Goal: Information Seeking & Learning: Check status

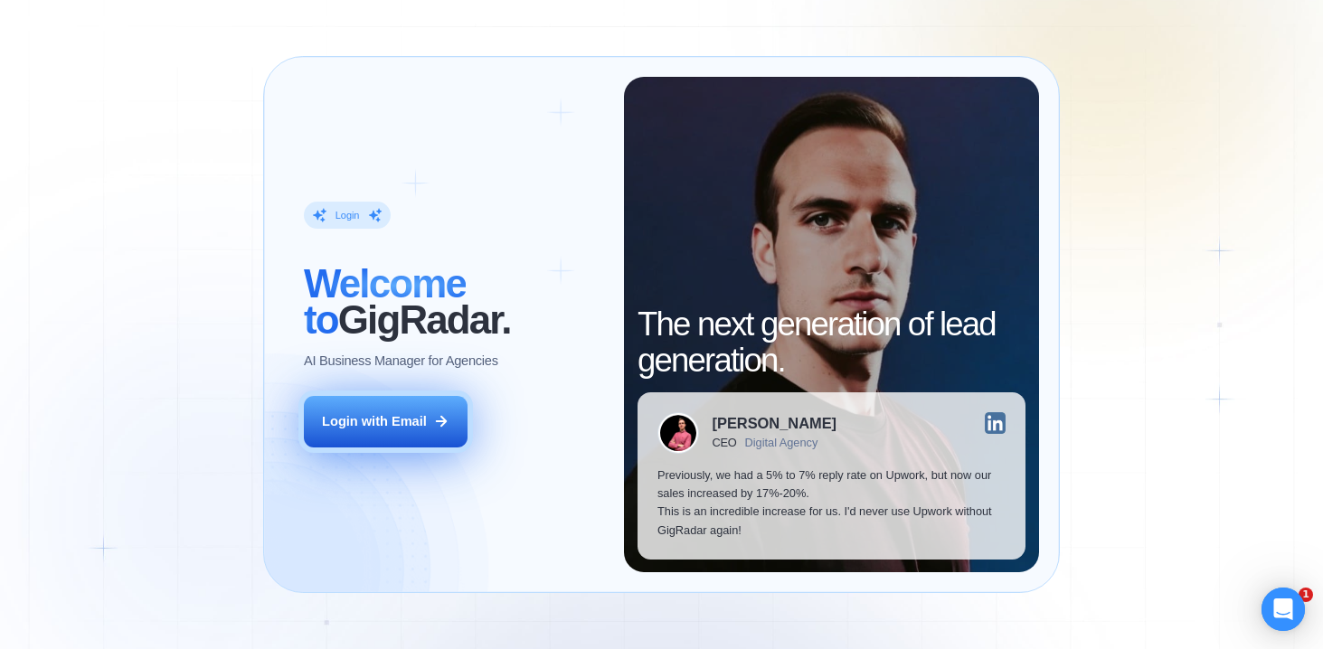
click at [390, 427] on div "Login with Email" at bounding box center [374, 421] width 105 height 18
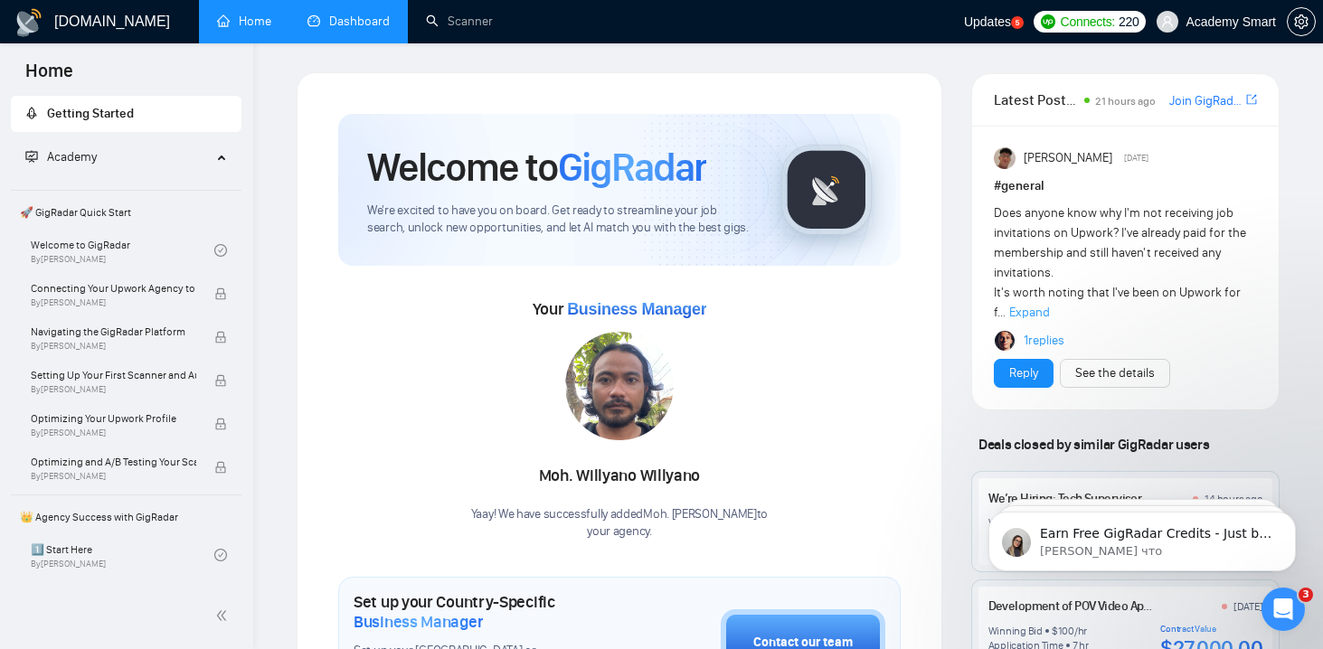
click at [350, 28] on link "Dashboard" at bounding box center [348, 21] width 82 height 15
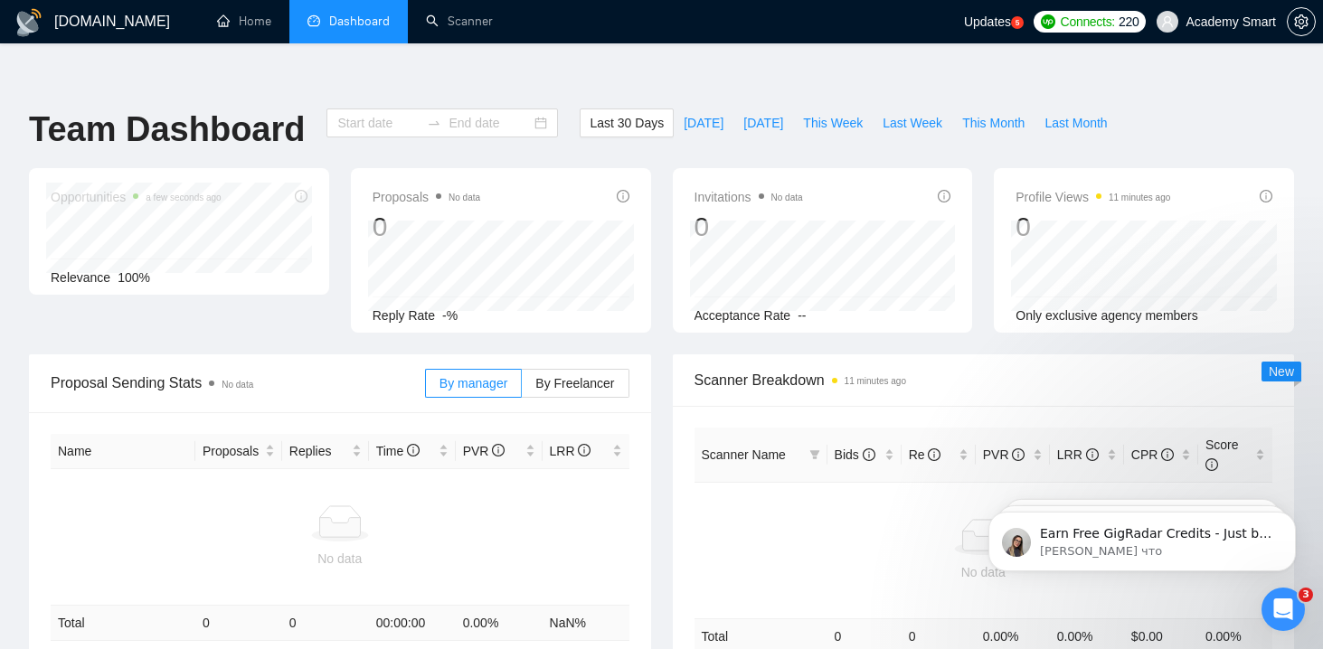
type input "2025-07-12"
type input "2025-08-11"
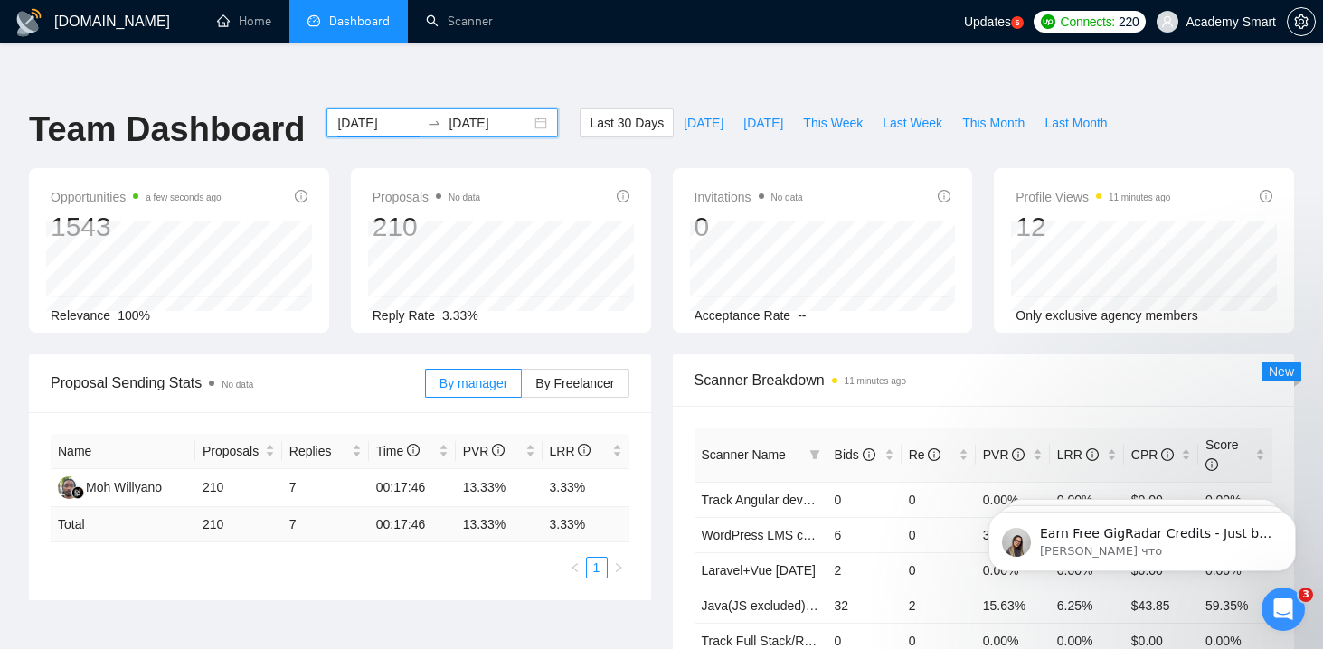
click at [346, 113] on input "2025-07-12" at bounding box center [378, 123] width 82 height 20
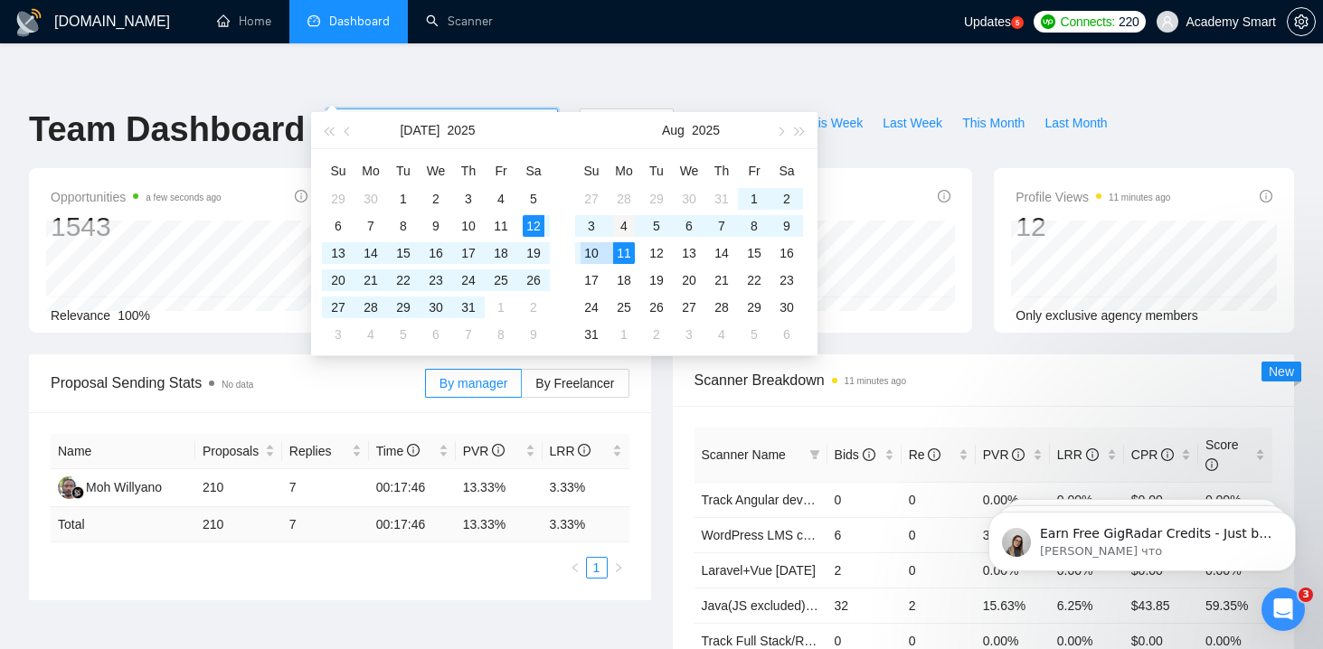
type input "2025-08-04"
click at [618, 224] on div "4" at bounding box center [624, 226] width 22 height 22
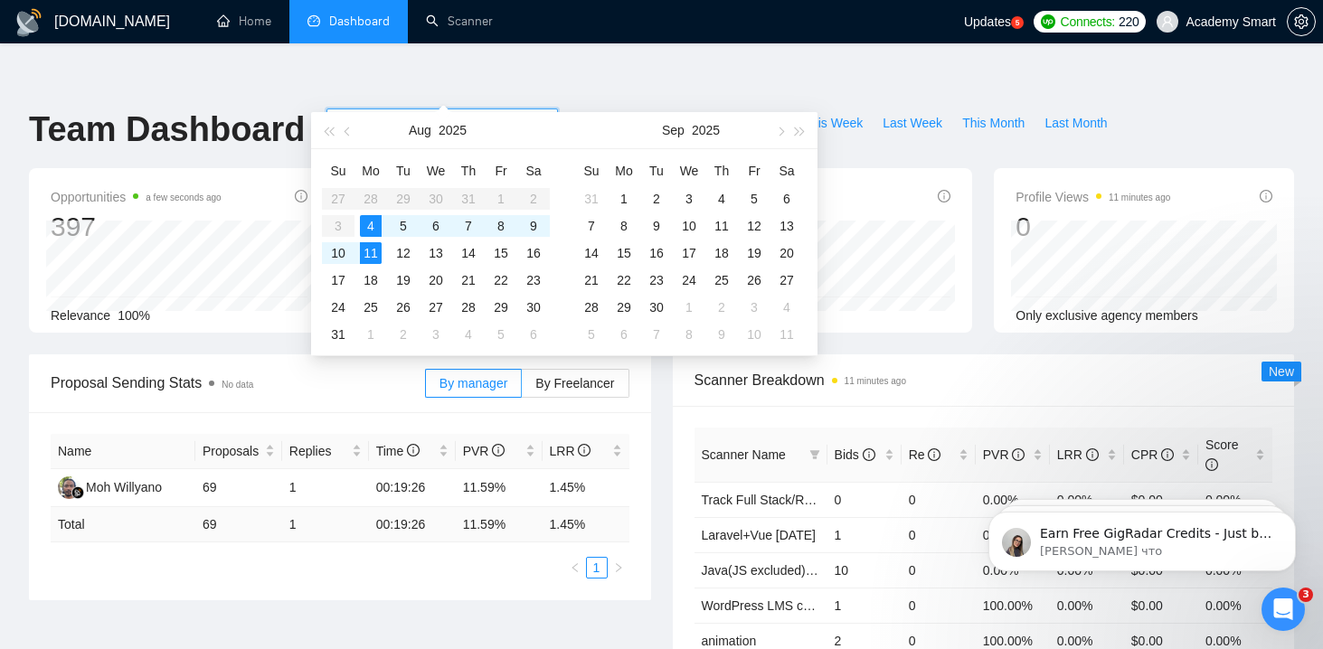
type input "2025-08-11"
click at [371, 251] on div "11" at bounding box center [371, 253] width 22 height 22
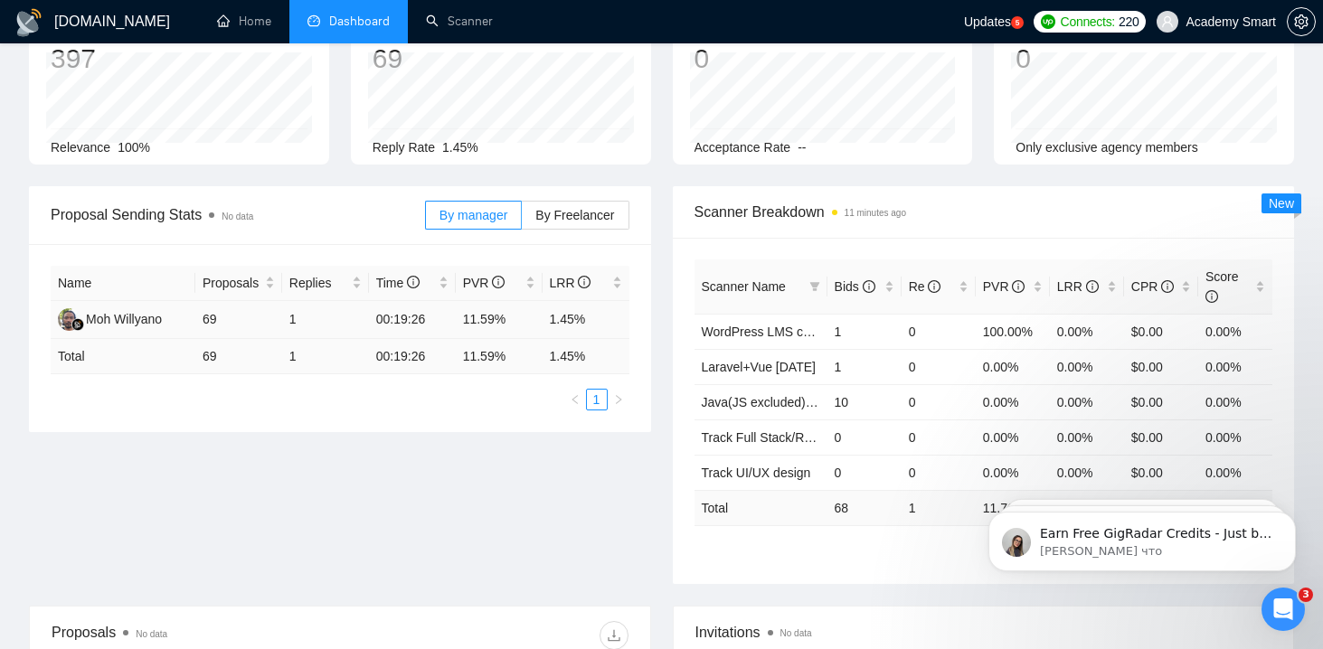
scroll to position [170, 0]
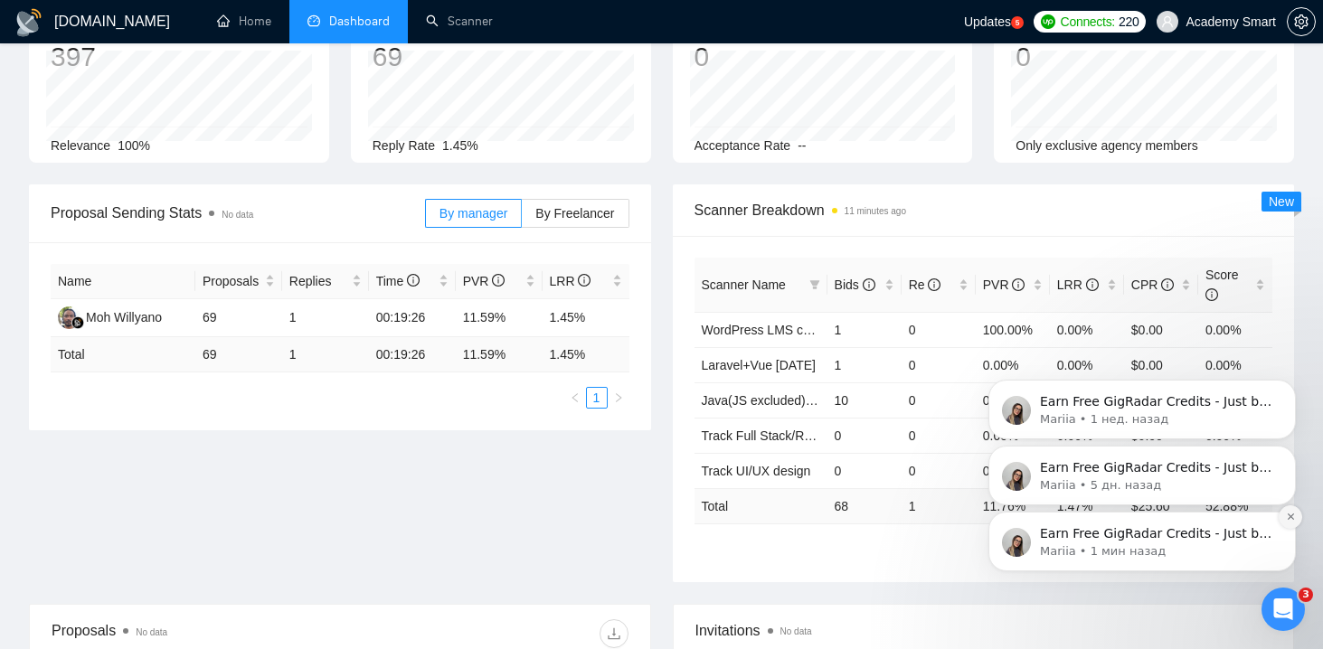
click at [1290, 514] on icon "Dismiss notification" at bounding box center [1291, 517] width 10 height 10
click at [1291, 521] on icon "Dismiss notification" at bounding box center [1291, 517] width 10 height 10
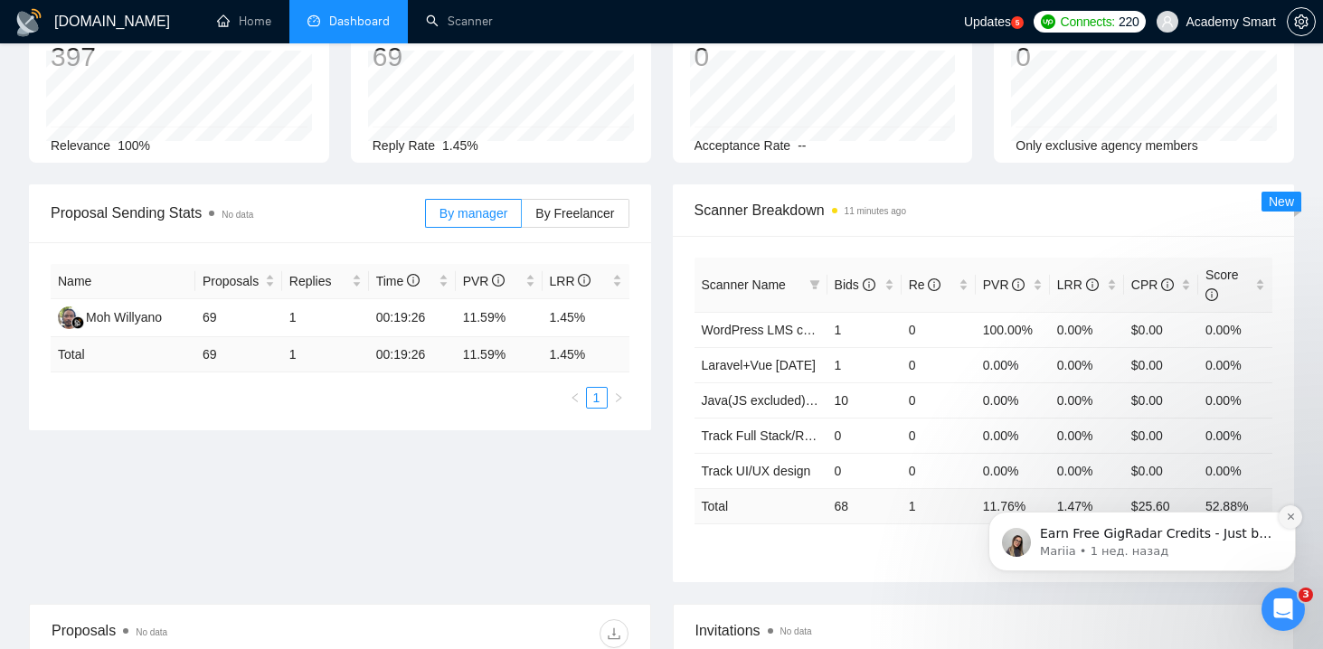
click at [1291, 517] on icon "Dismiss notification" at bounding box center [1291, 517] width 10 height 10
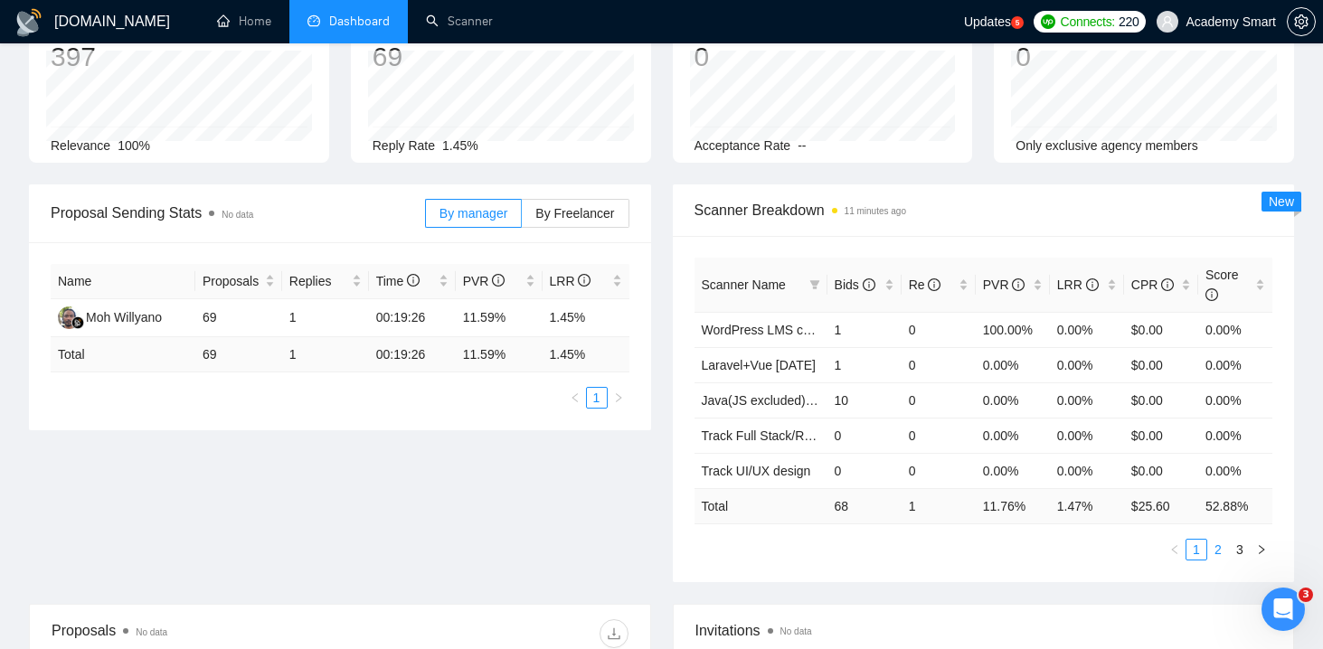
click at [1216, 540] on link "2" at bounding box center [1218, 550] width 20 height 20
click at [1241, 540] on link "3" at bounding box center [1240, 550] width 20 height 20
click at [1198, 540] on link "1" at bounding box center [1196, 550] width 20 height 20
copy tr "100.00%"
drag, startPoint x: 967, startPoint y: 290, endPoint x: 1043, endPoint y: 291, distance: 75.1
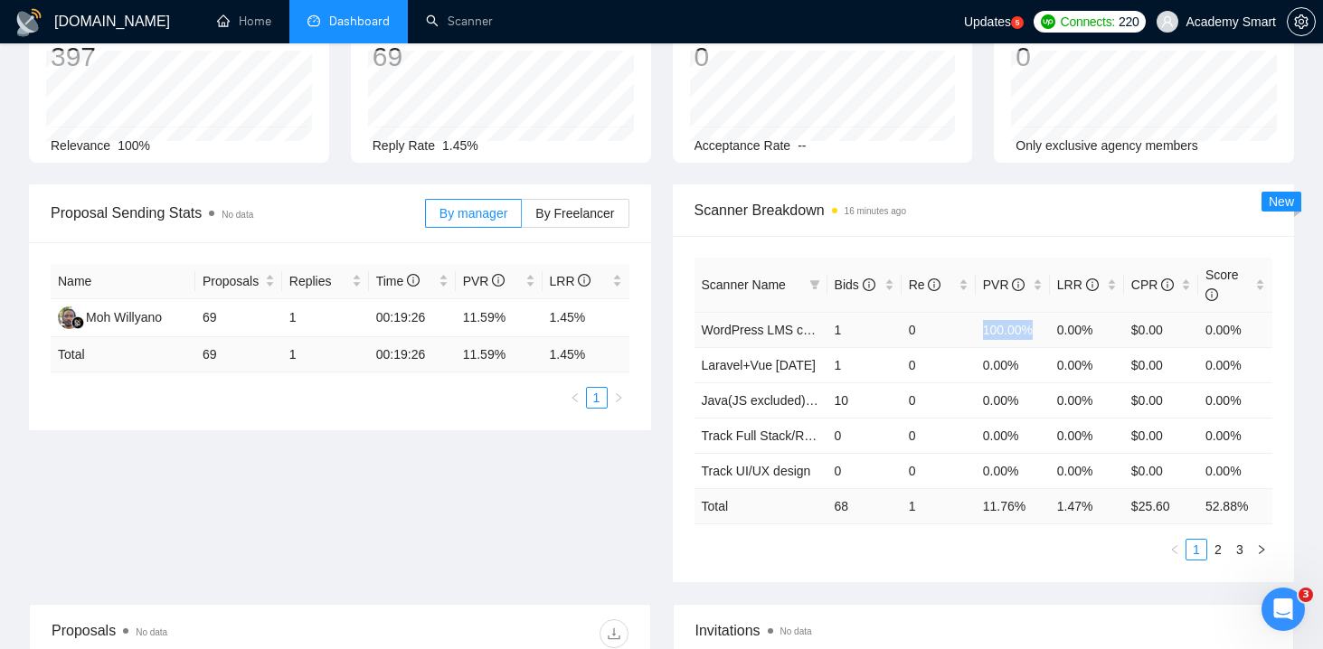
click at [1043, 312] on tr "WordPress LMS change 14.07.2025 1 0 100.00% 0.00% $0.00 0.00%" at bounding box center [983, 329] width 579 height 35
click at [1215, 540] on link "2" at bounding box center [1218, 550] width 20 height 20
copy td "14.29%"
drag, startPoint x: 977, startPoint y: 327, endPoint x: 1052, endPoint y: 326, distance: 74.1
click at [1052, 347] on tr "LMS change 21/07/2025 7 1 14.29% 14.29% $25.60 52.88%" at bounding box center [983, 364] width 579 height 35
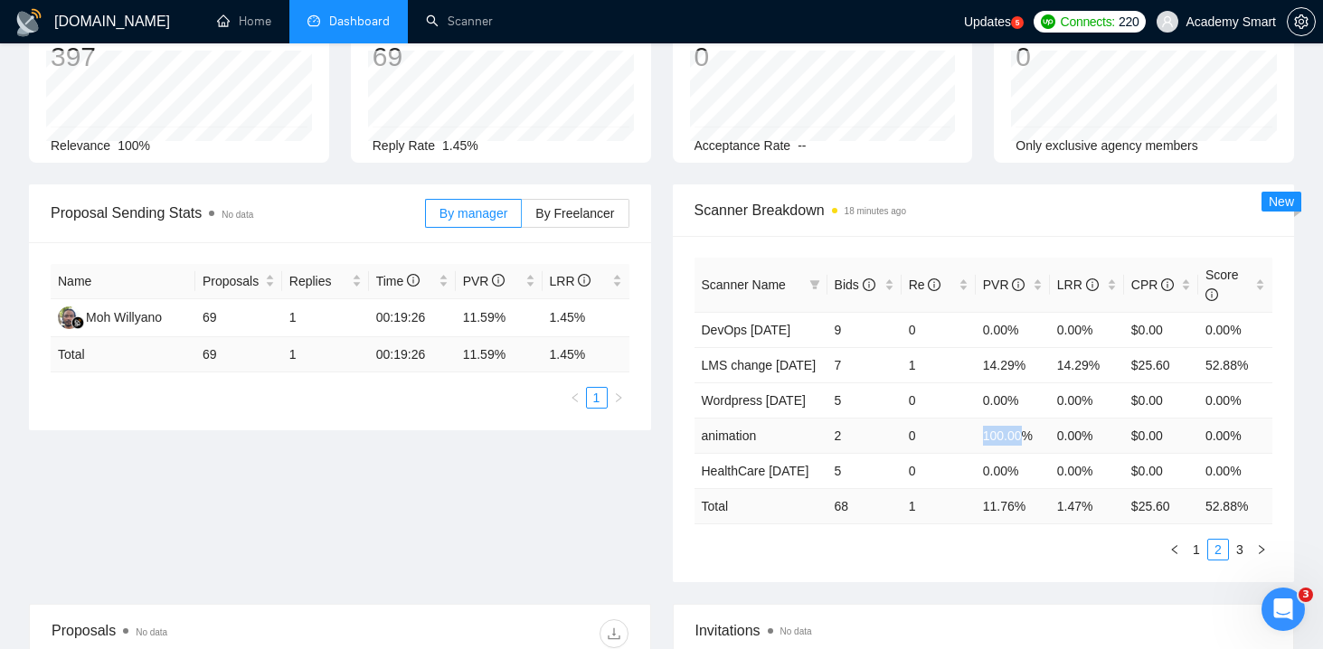
drag, startPoint x: 969, startPoint y: 395, endPoint x: 1024, endPoint y: 395, distance: 54.3
click at [1024, 418] on tr "animation 2 0 100.00% 0.00% $0.00 0.00%" at bounding box center [983, 435] width 579 height 35
copy td "100.00%"
drag, startPoint x: 1054, startPoint y: 398, endPoint x: 978, endPoint y: 398, distance: 76.0
click at [977, 418] on tr "animation 2 0 100.00% 0.00% $0.00 0.00%" at bounding box center [983, 435] width 579 height 35
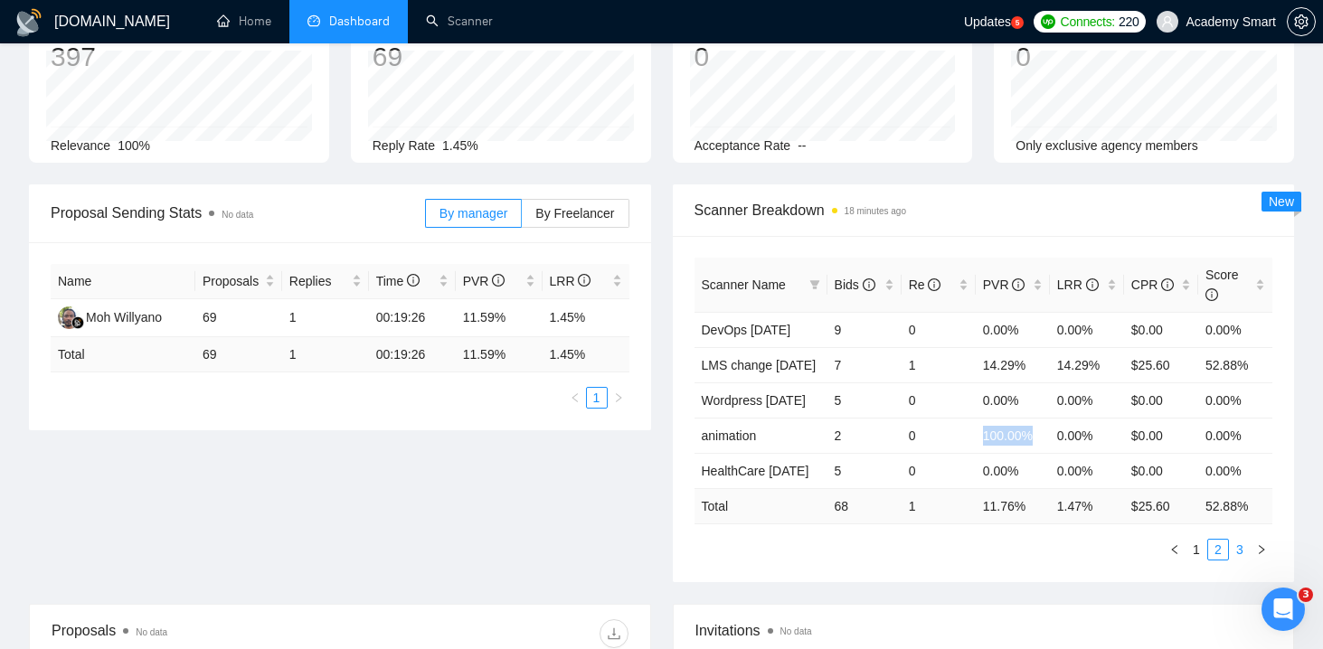
click at [1234, 540] on link "3" at bounding box center [1240, 550] width 20 height 20
copy td "12.50%"
drag, startPoint x: 975, startPoint y: 325, endPoint x: 1037, endPoint y: 325, distance: 62.4
click at [1037, 347] on td "12.50%" at bounding box center [1013, 364] width 74 height 35
copy tr "40.00%"
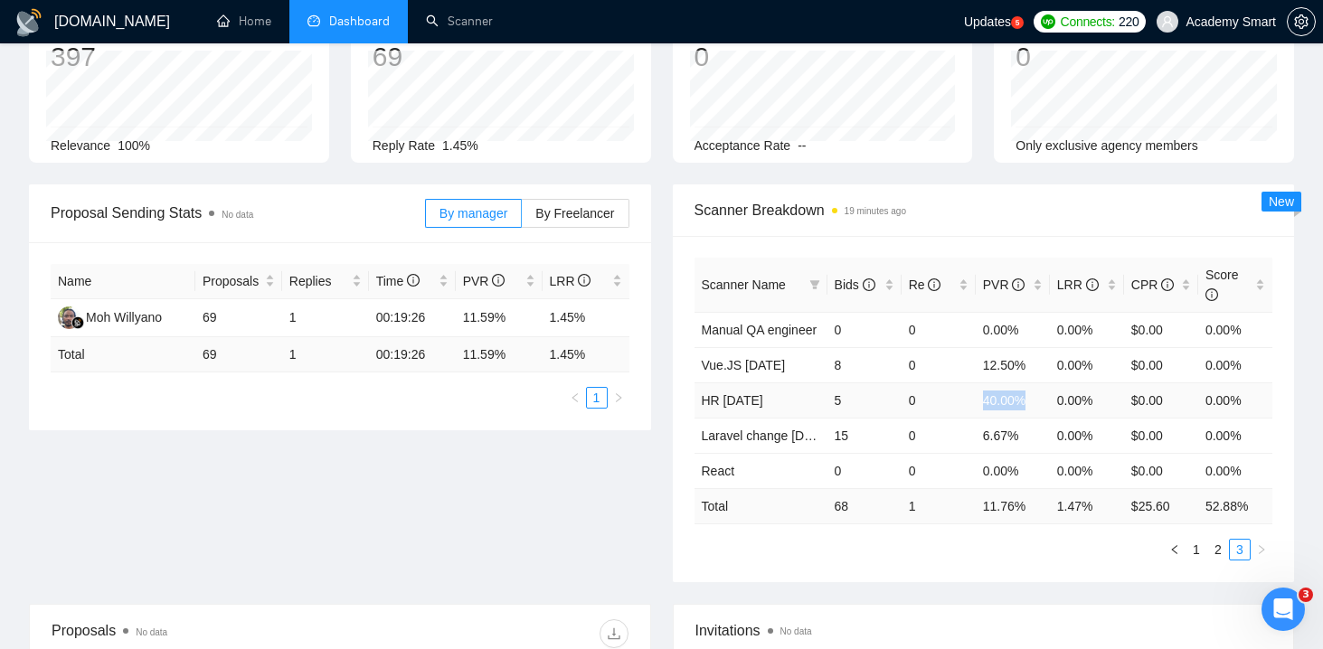
drag, startPoint x: 965, startPoint y: 366, endPoint x: 1028, endPoint y: 367, distance: 63.3
click at [1029, 382] on tr "HR 16/06/2025 5 0 40.00% 0.00% $0.00 0.00%" at bounding box center [983, 399] width 579 height 35
copy tr "6.67%"
drag, startPoint x: 965, startPoint y: 399, endPoint x: 1032, endPoint y: 398, distance: 66.9
click at [1033, 418] on tr "Laravel change 14.07.2025 15 0 6.67% 0.00% $0.00 0.00%" at bounding box center [983, 435] width 579 height 35
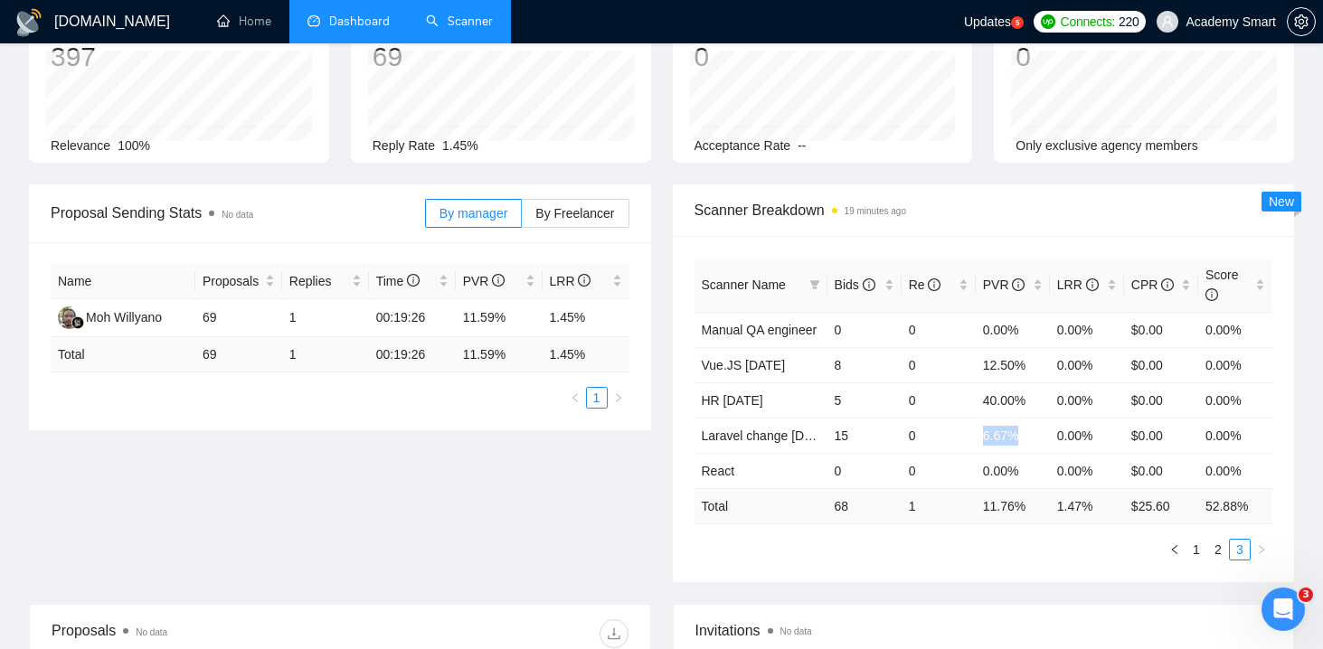
click at [448, 14] on link "Scanner" at bounding box center [459, 21] width 67 height 15
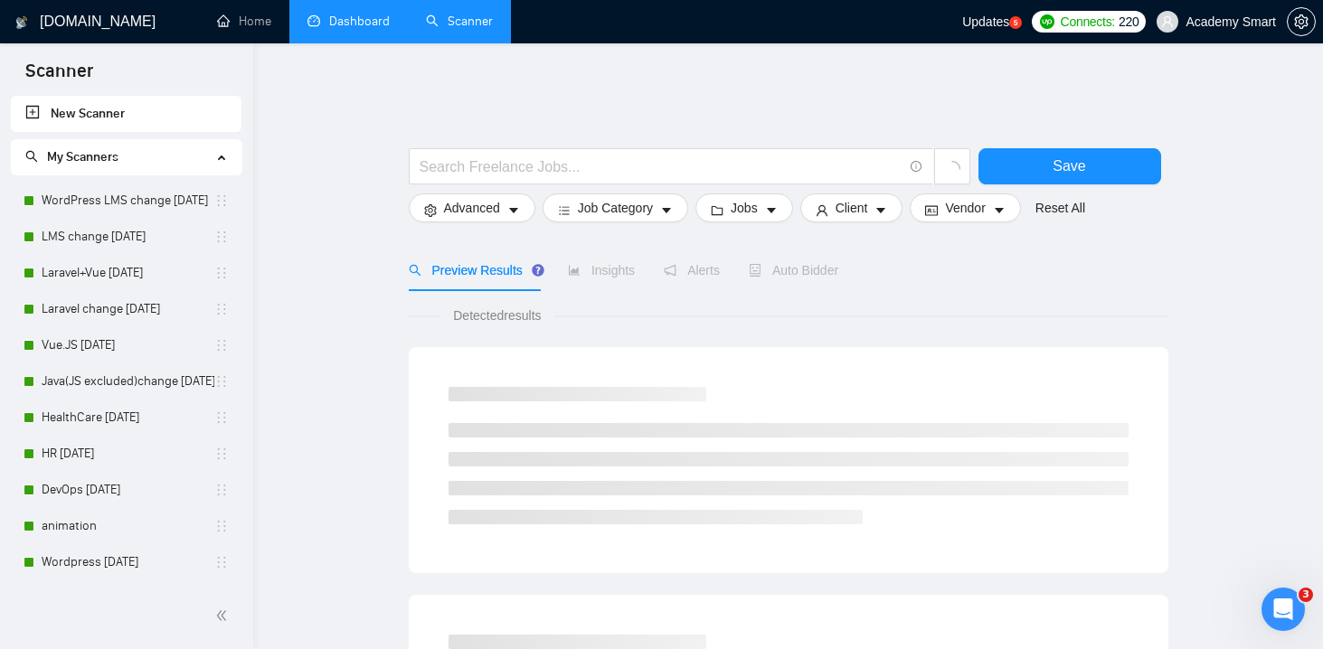
click at [335, 22] on link "Dashboard" at bounding box center [348, 21] width 82 height 15
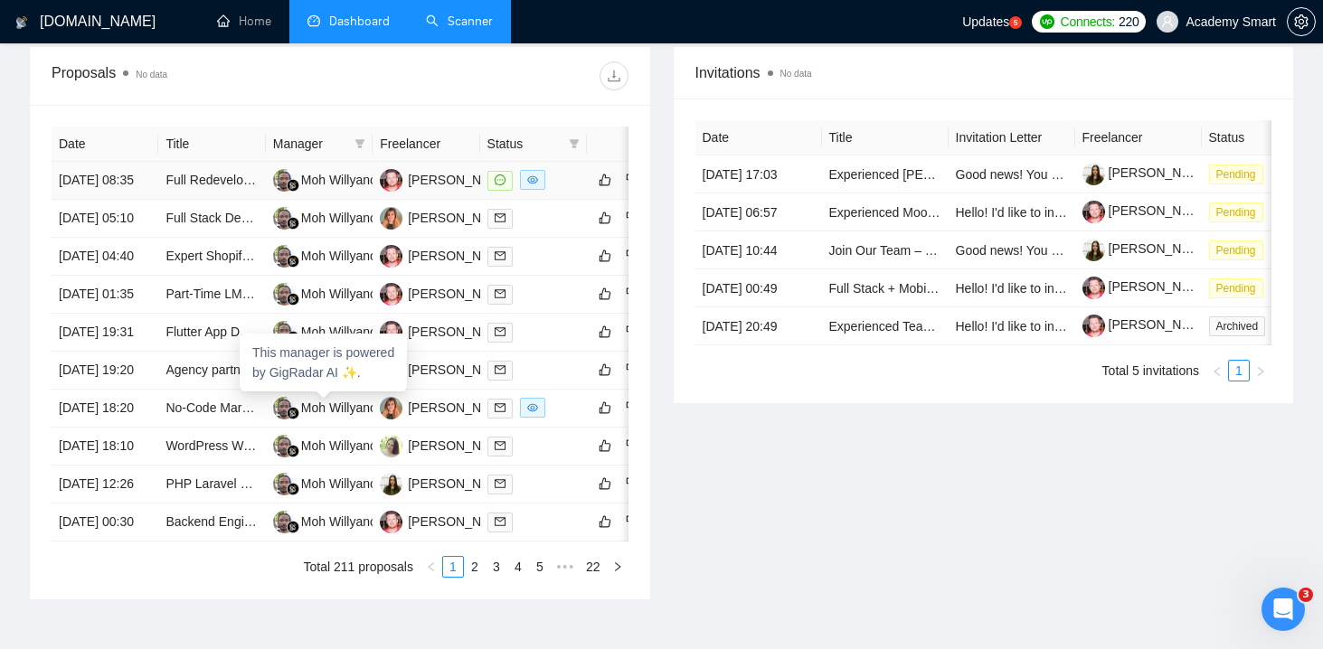
scroll to position [679, 0]
